Goal: Check status: Check status

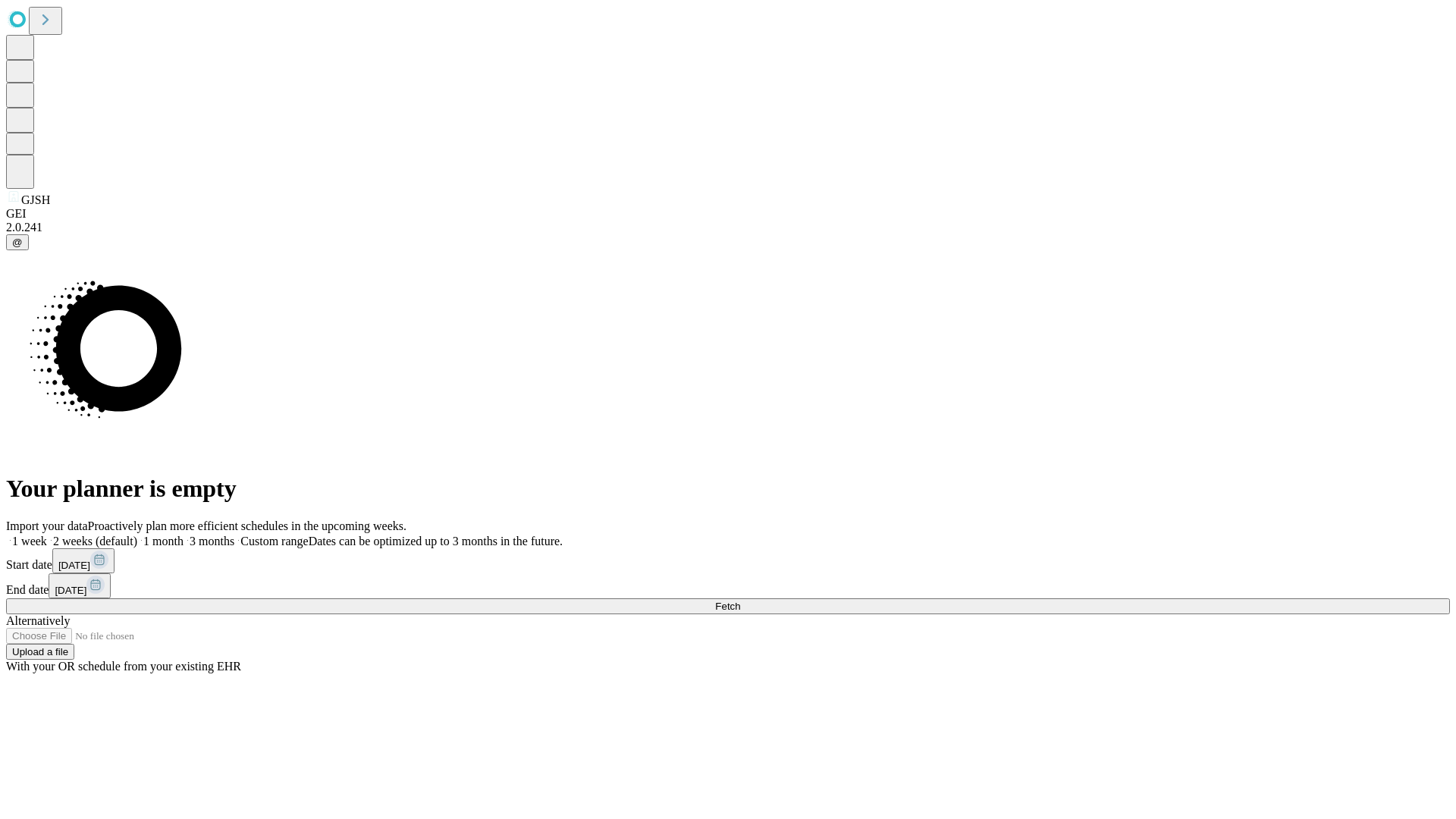
click at [740, 601] on span "Fetch" at bounding box center [728, 607] width 25 height 12
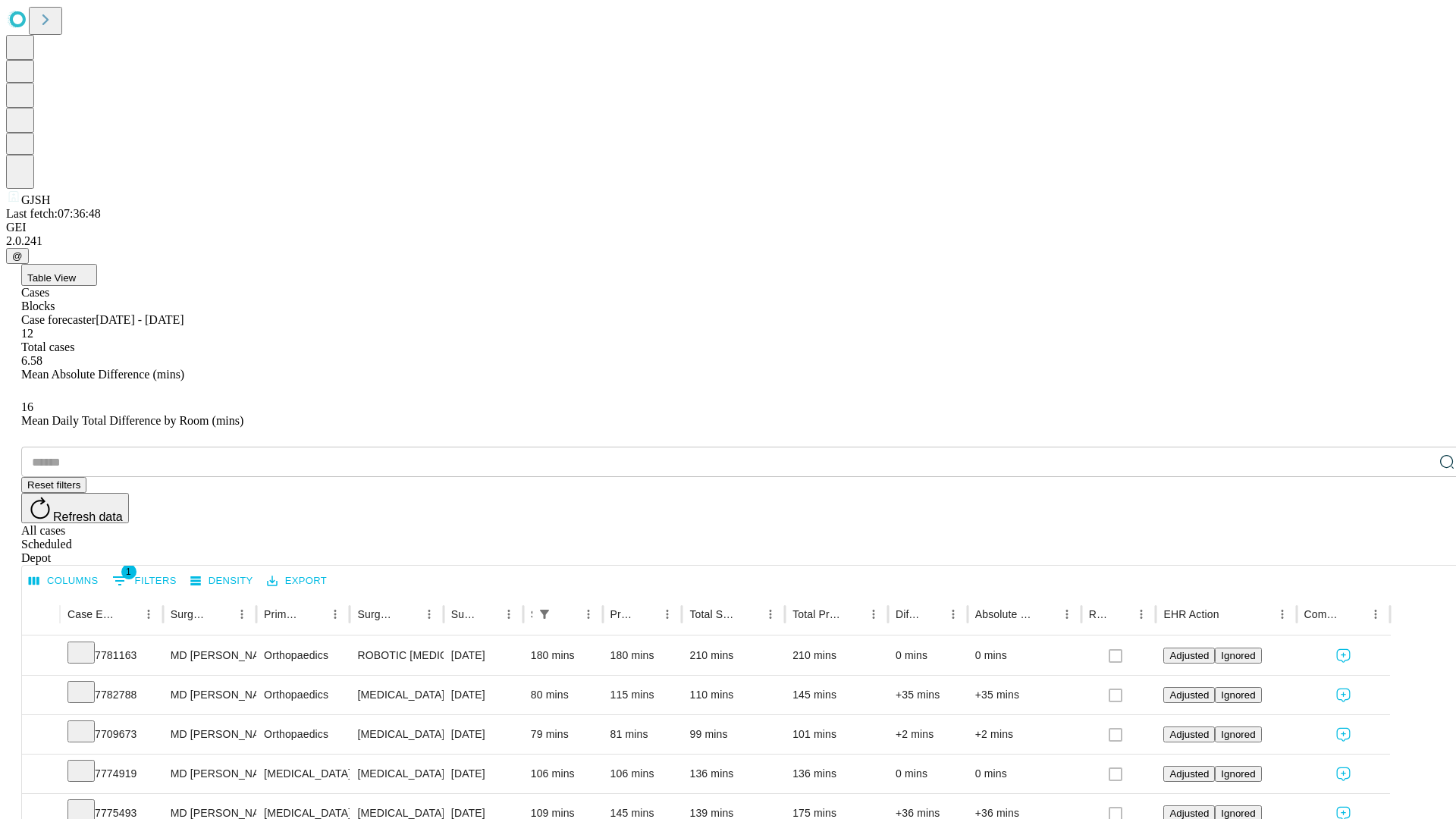
click at [1358, 537] on div "Scheduled" at bounding box center [743, 544] width 1444 height 13
